Goal: Check status: Check status

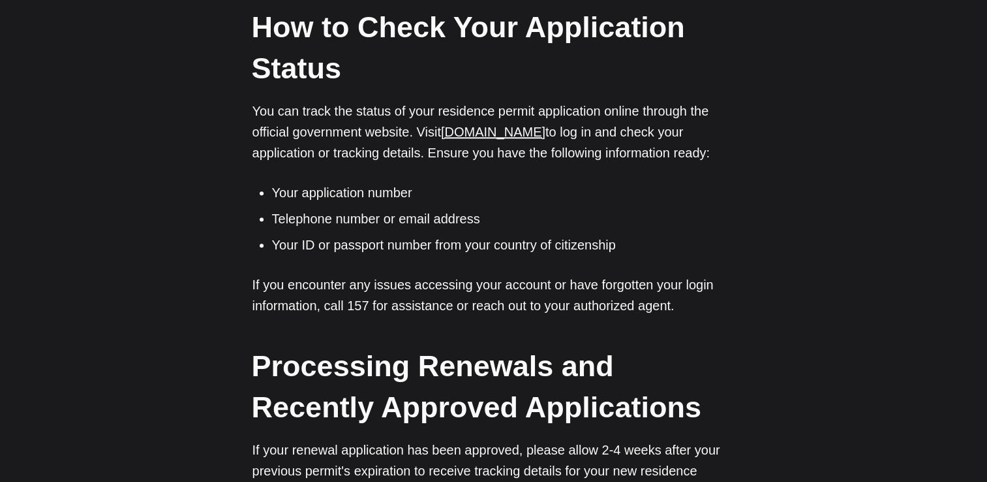
scroll to position [868, 0]
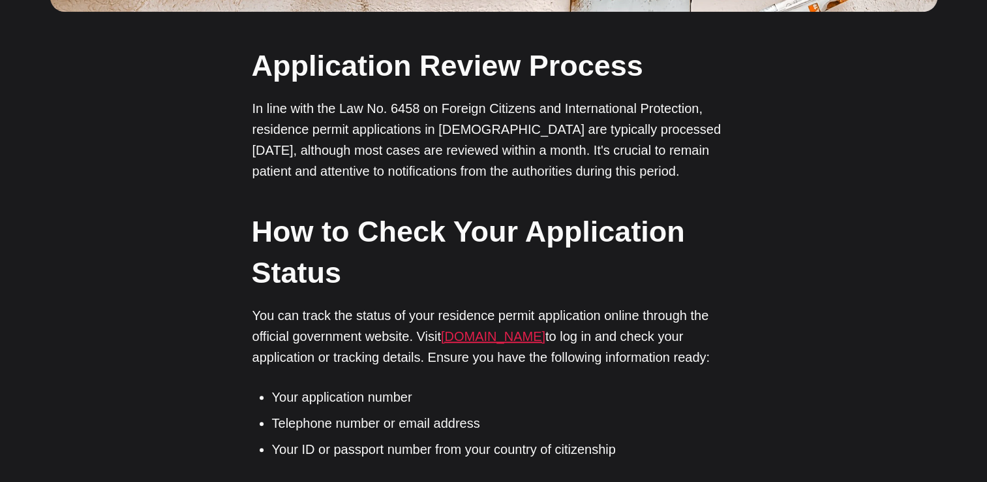
click at [474, 333] on link "[DOMAIN_NAME]" at bounding box center [493, 336] width 104 height 14
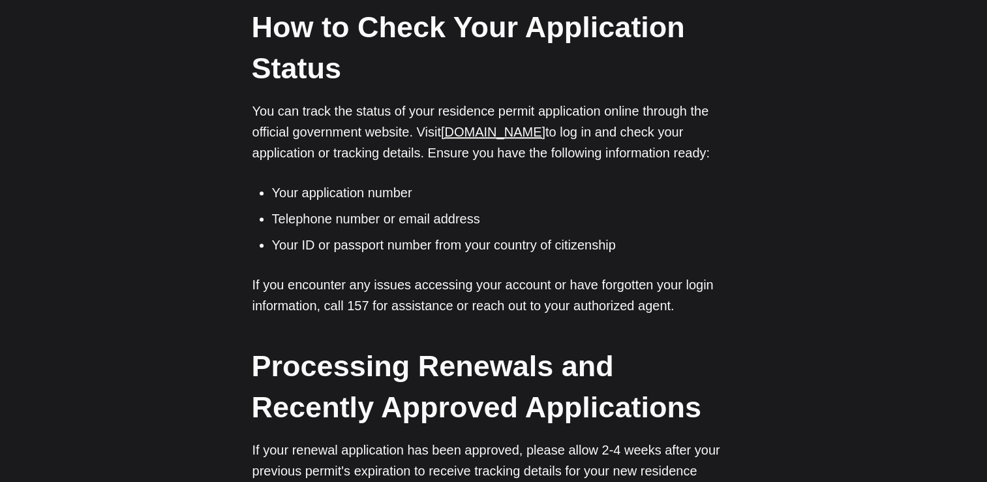
scroll to position [1044, 0]
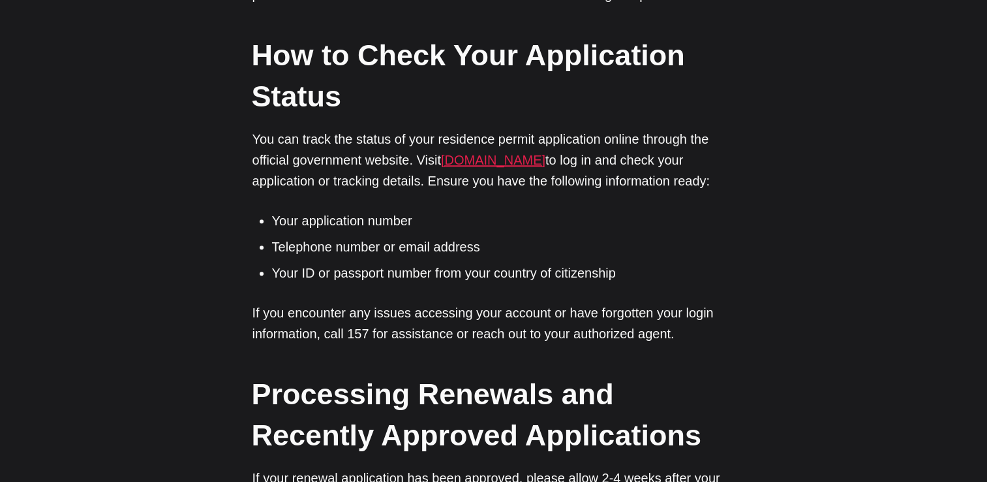
click at [516, 158] on link "[DOMAIN_NAME]" at bounding box center [493, 160] width 104 height 14
